Goal: Subscribe to service/newsletter

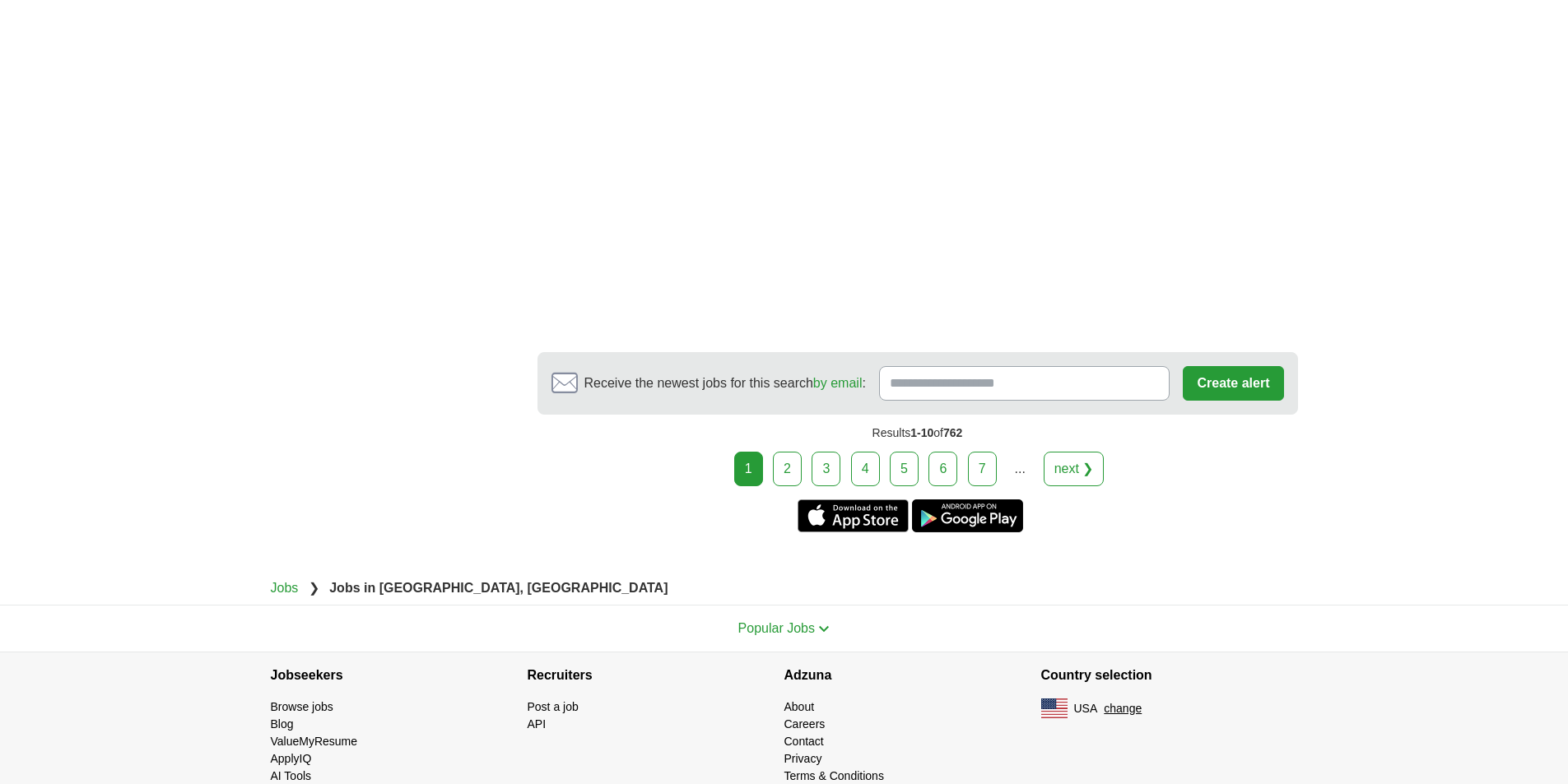
scroll to position [2797, 0]
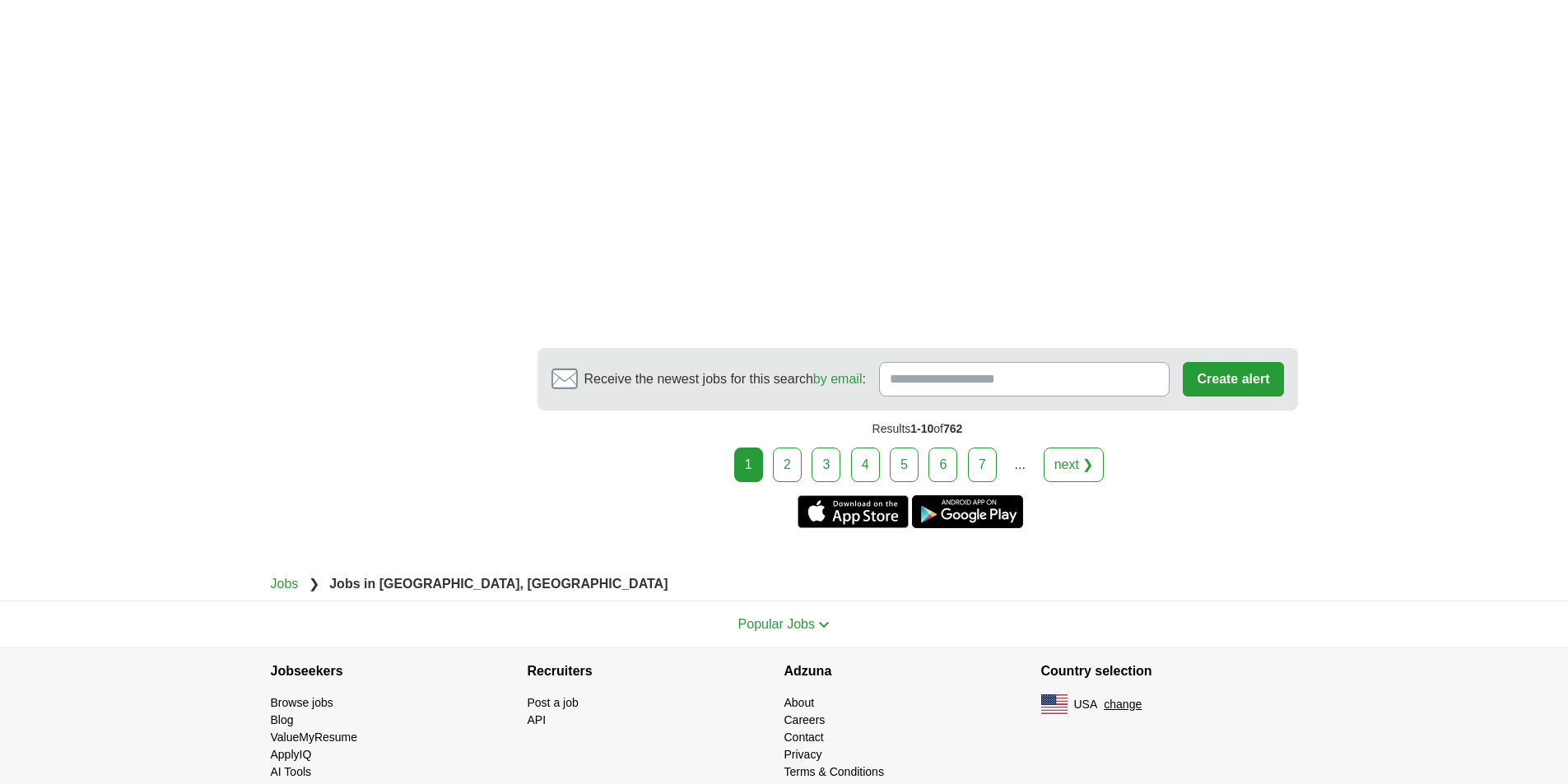
click at [782, 447] on link "2" at bounding box center [787, 464] width 29 height 34
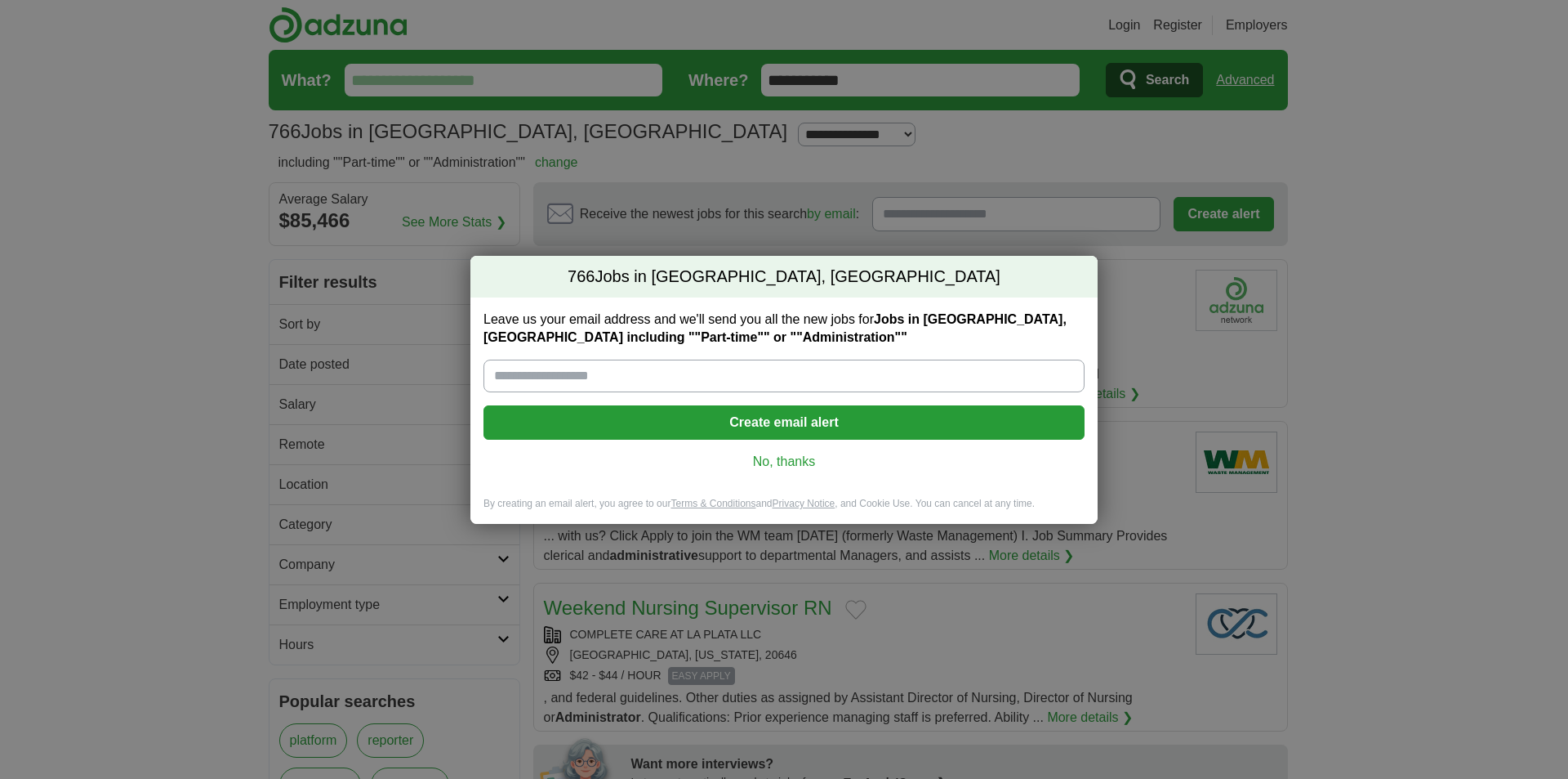
click at [524, 377] on input "Leave us your email address and we'll send you all the new jobs for Jobs in [GE…" at bounding box center [784, 376] width 601 height 32
type input "**********"
click at [761, 420] on button "Create email alert" at bounding box center [784, 423] width 601 height 34
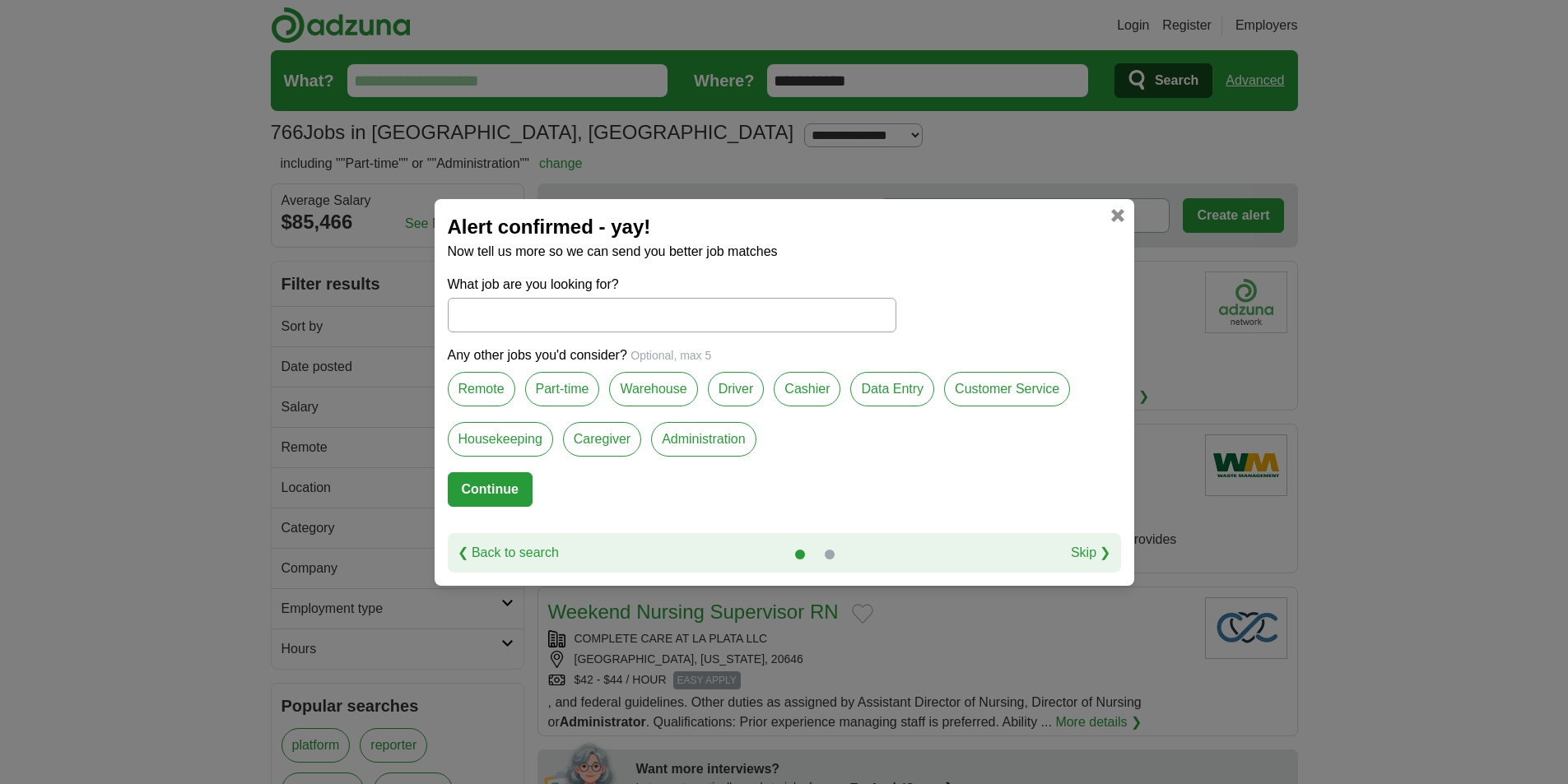
click at [564, 387] on label "Part-time" at bounding box center [563, 389] width 75 height 34
click at [1014, 388] on label "Customer Service" at bounding box center [1006, 389] width 126 height 34
click at [1007, 378] on label "Customer Service" at bounding box center [1006, 389] width 126 height 34
click at [985, 387] on label "Customer Service" at bounding box center [1006, 389] width 126 height 34
click at [1084, 544] on link "Skip ❯" at bounding box center [1091, 553] width 41 height 20
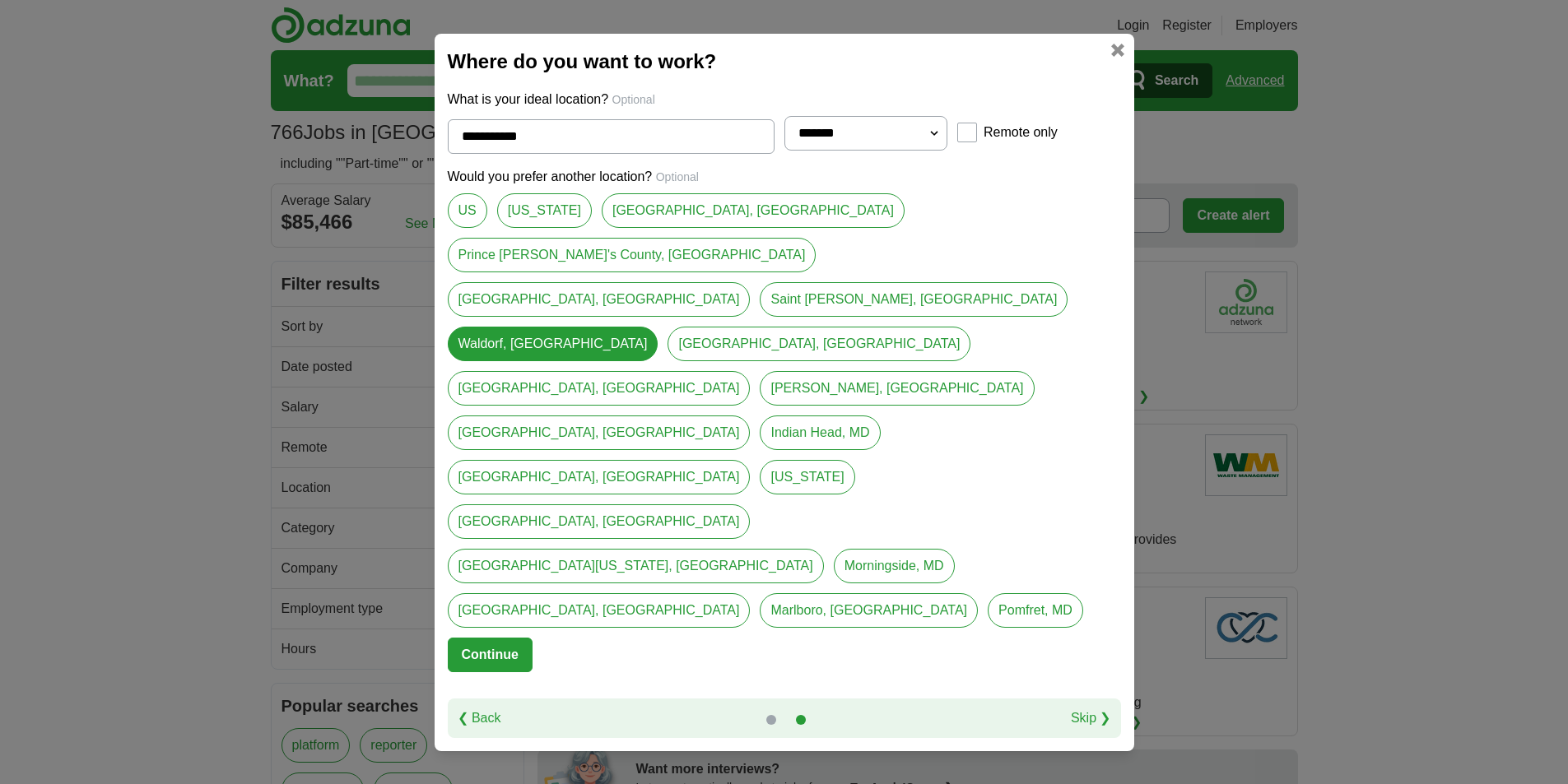
click at [629, 228] on link "[GEOGRAPHIC_DATA], [GEOGRAPHIC_DATA]" at bounding box center [753, 211] width 303 height 34
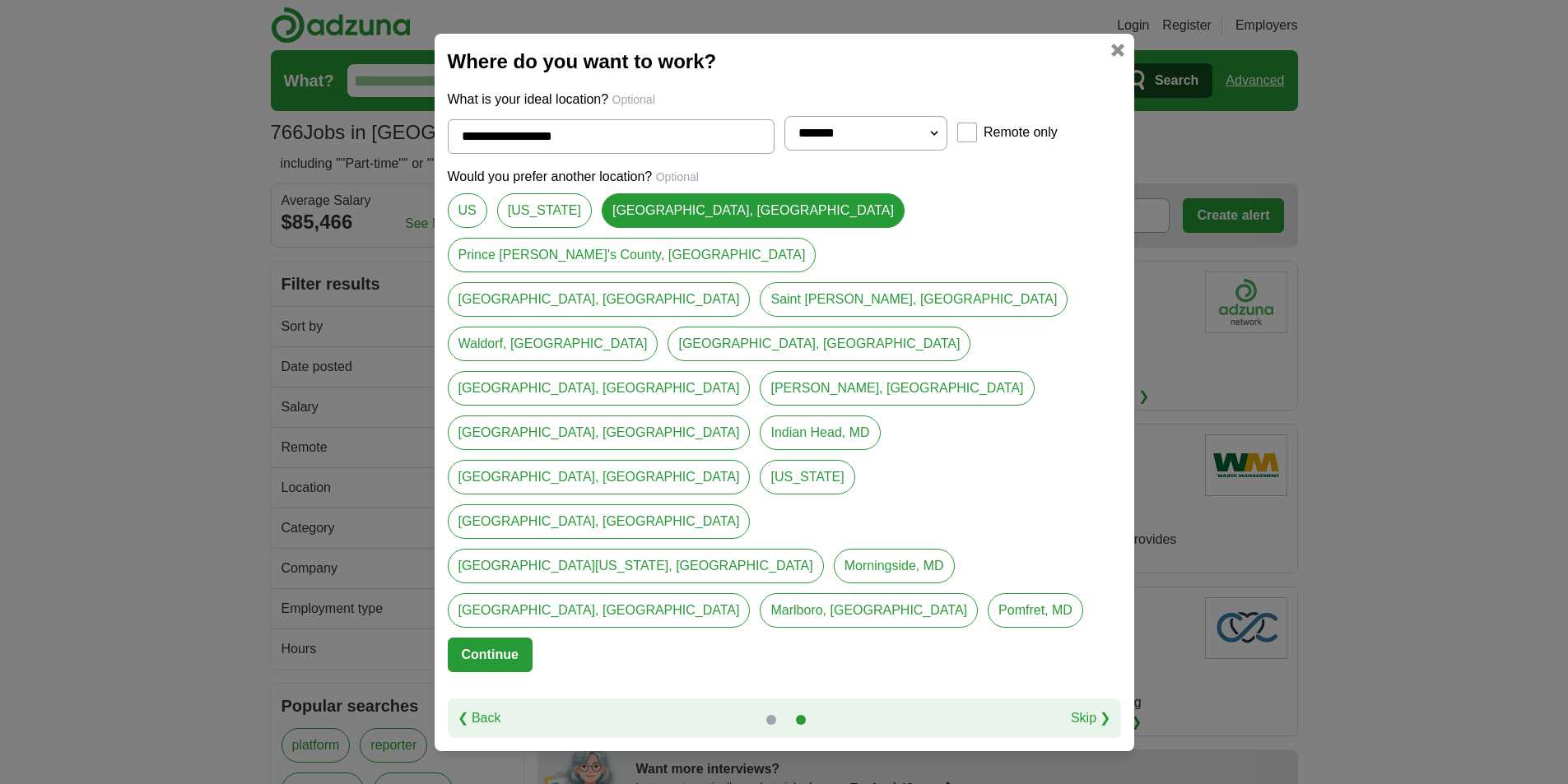
click at [635, 361] on link "Waldorf, [GEOGRAPHIC_DATA]" at bounding box center [553, 344] width 211 height 34
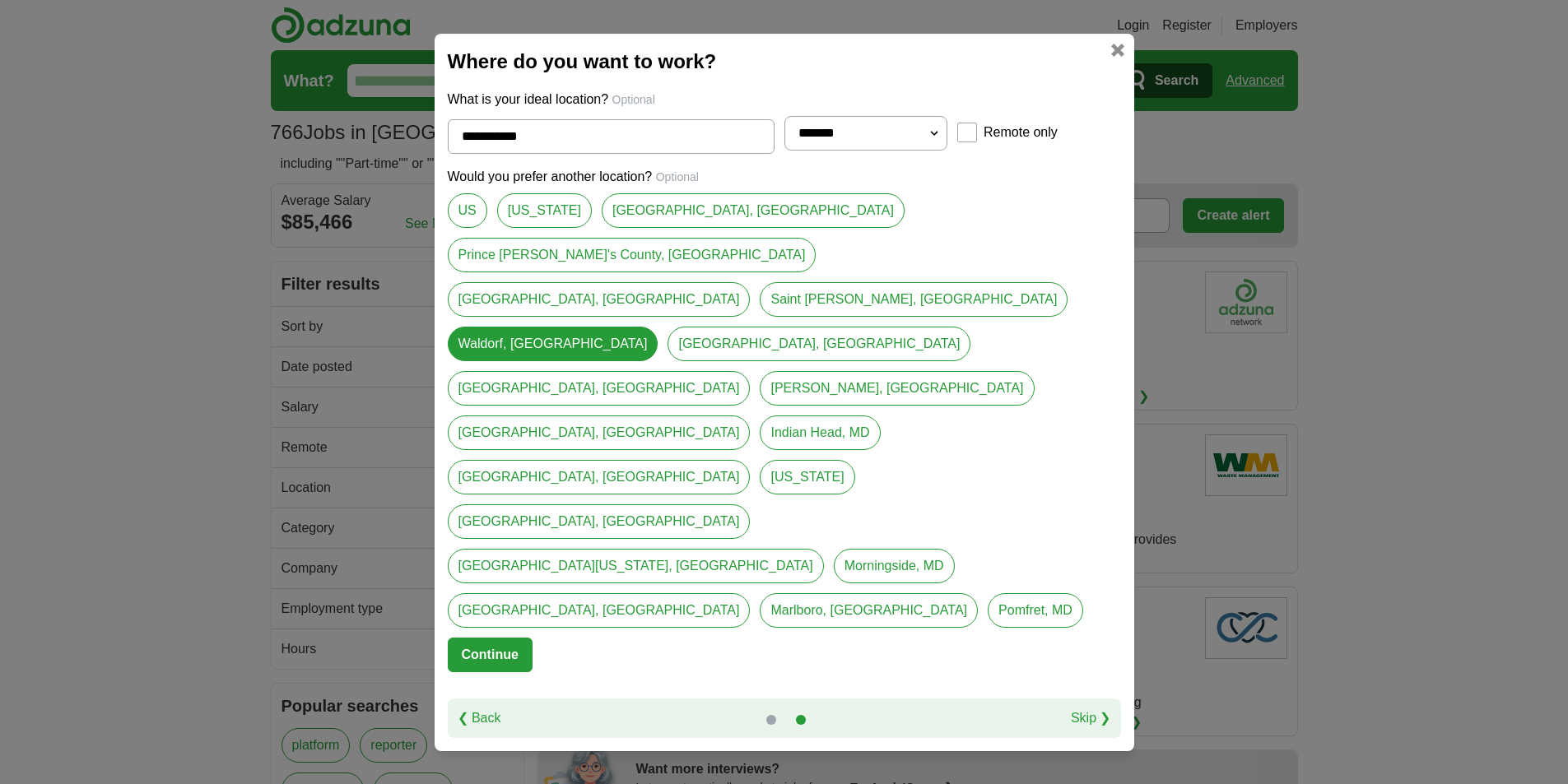
click at [751, 317] on link "[GEOGRAPHIC_DATA], [GEOGRAPHIC_DATA]" at bounding box center [599, 300] width 303 height 34
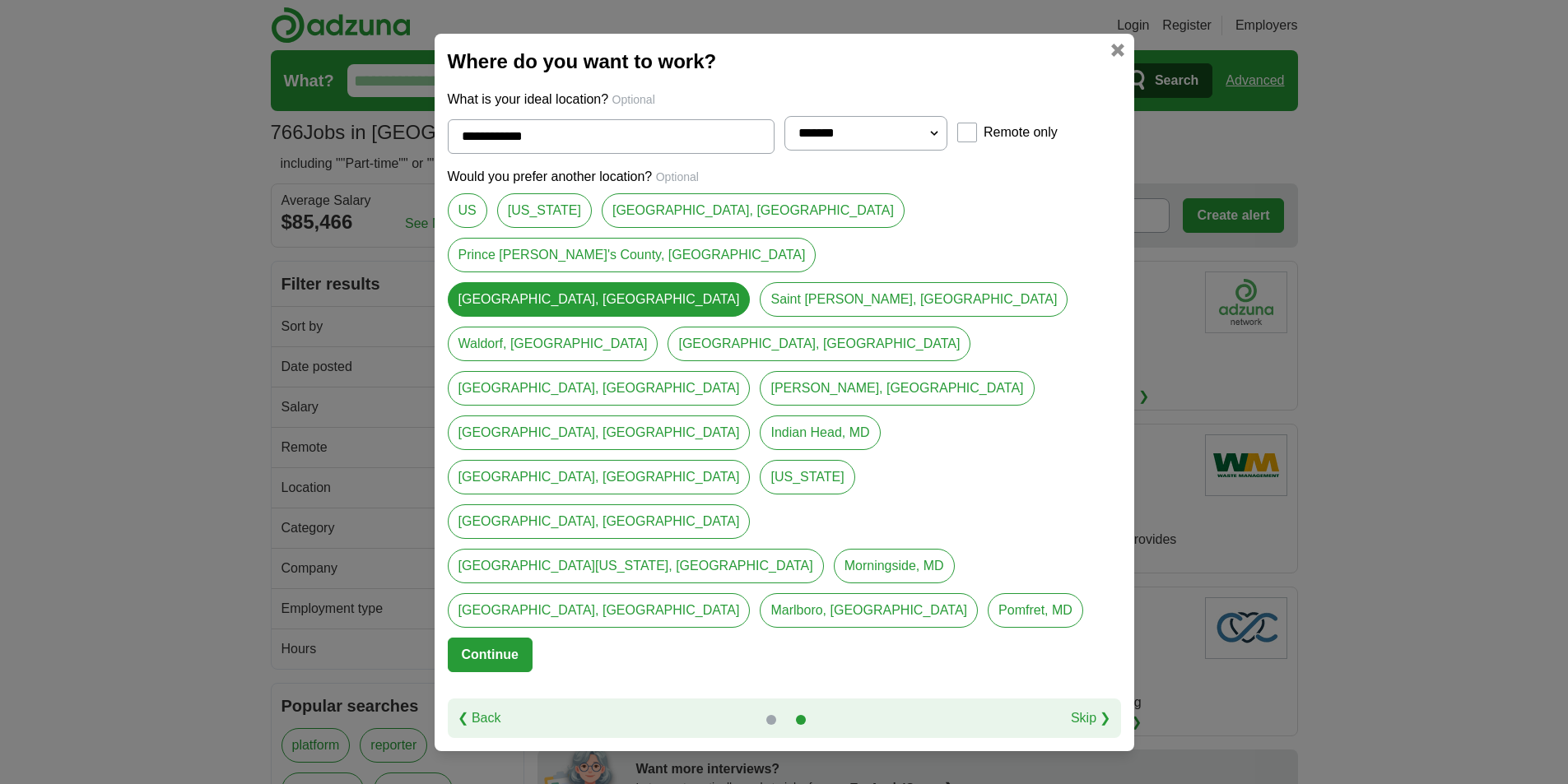
click at [657, 361] on link "Waldorf, [GEOGRAPHIC_DATA]" at bounding box center [553, 344] width 211 height 34
type input "**********"
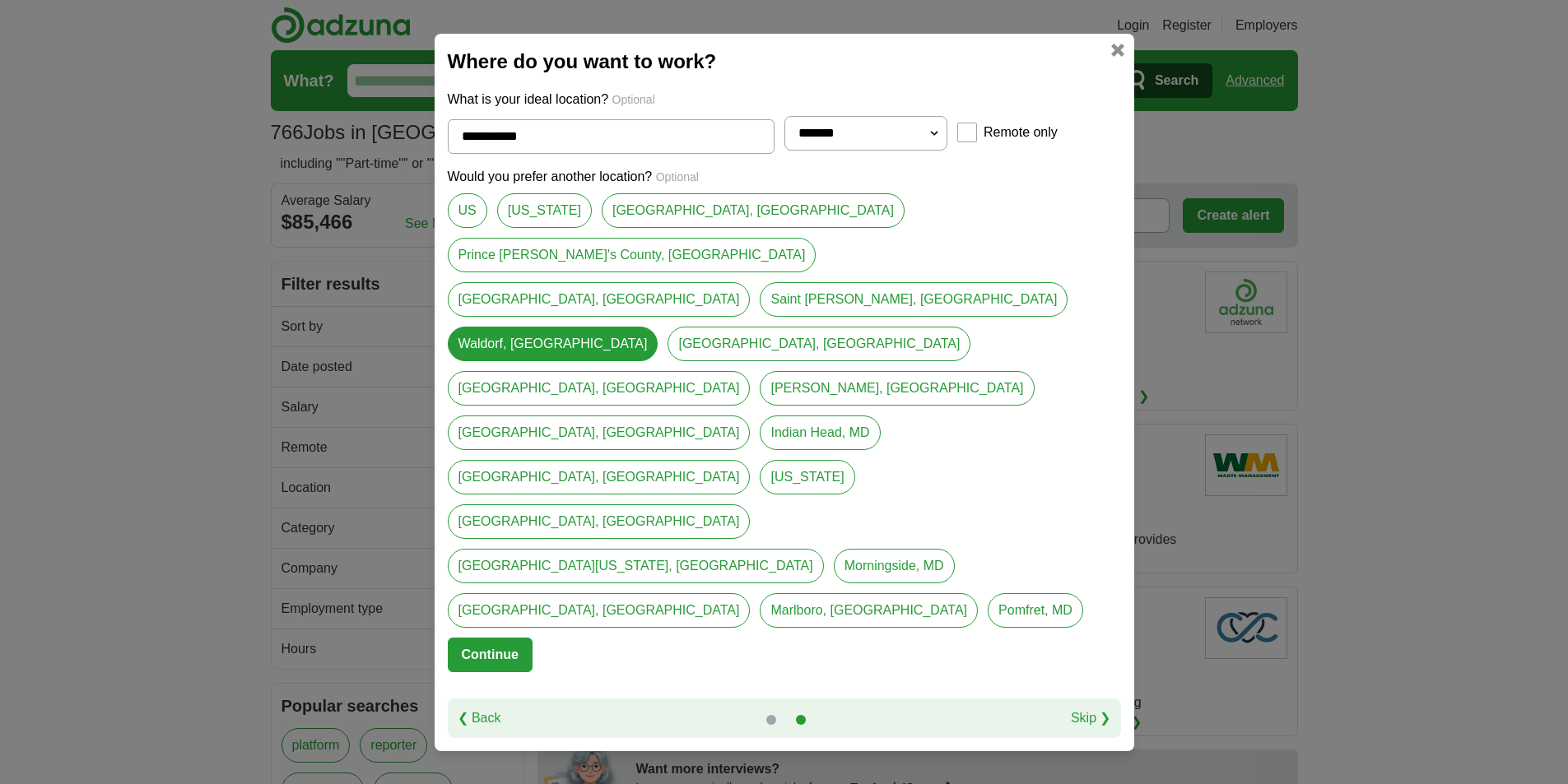
click at [484, 637] on button "Continue" at bounding box center [490, 655] width 85 height 34
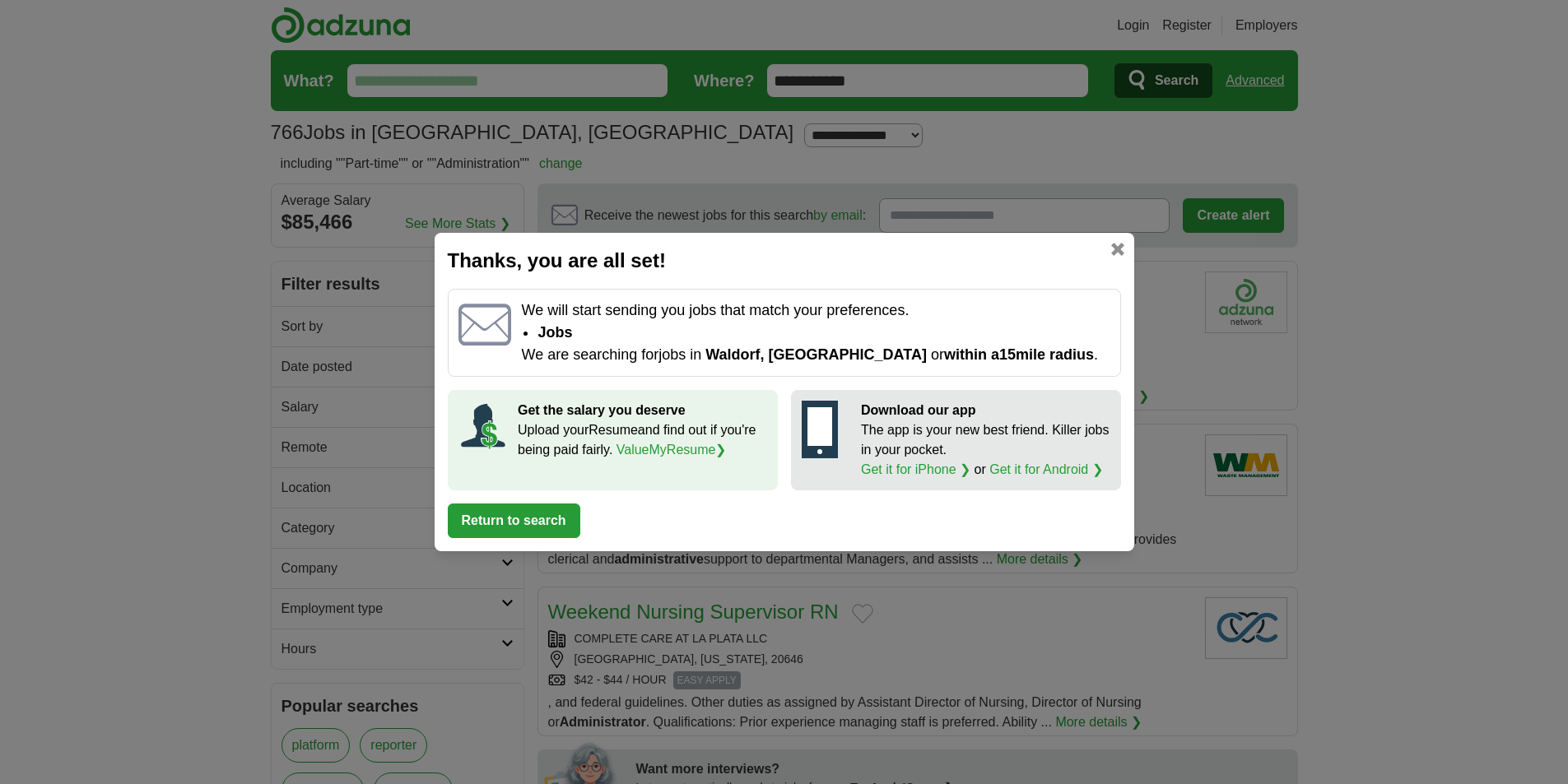
click at [544, 517] on button "Return to search" at bounding box center [514, 521] width 132 height 34
